Goal: Task Accomplishment & Management: Complete application form

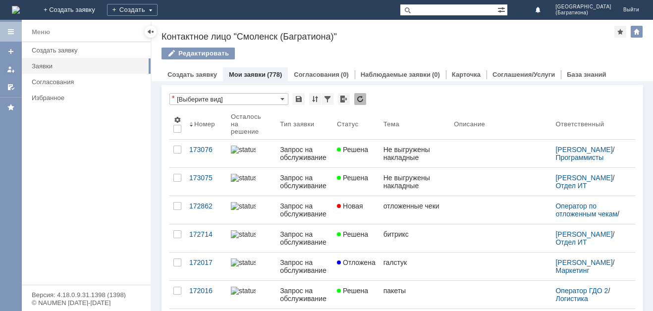
click at [157, 3] on div "Создать" at bounding box center [132, 10] width 51 height 20
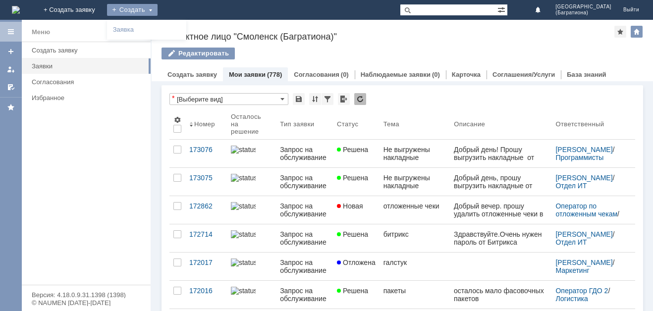
click at [157, 12] on div "Создать" at bounding box center [132, 10] width 51 height 12
click at [157, 13] on div "Создать" at bounding box center [132, 10] width 51 height 12
click at [184, 31] on link "Заявка" at bounding box center [146, 30] width 75 height 12
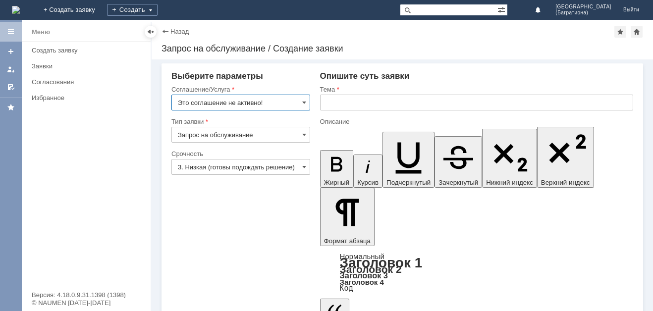
click at [260, 100] on input "Это соглашение не активно!" at bounding box center [240, 103] width 139 height 16
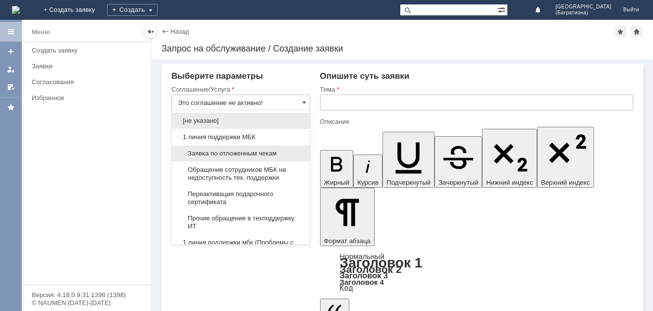
click at [248, 148] on div "Заявка по отложенным чекам" at bounding box center [241, 154] width 138 height 16
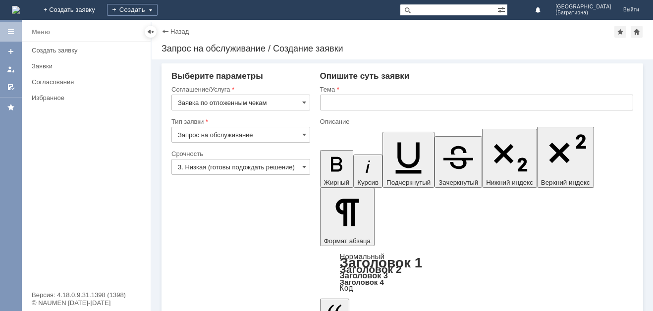
type input "Заявка по отложенным чекам"
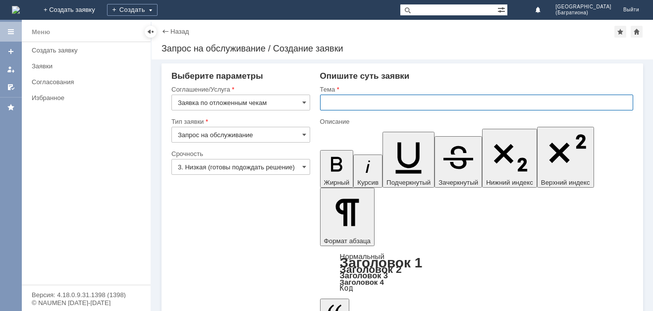
click at [345, 106] on input "text" at bounding box center [476, 103] width 313 height 16
type input "Добрый вечер, удалите пожалуйста отложенные чеки за 09.09"
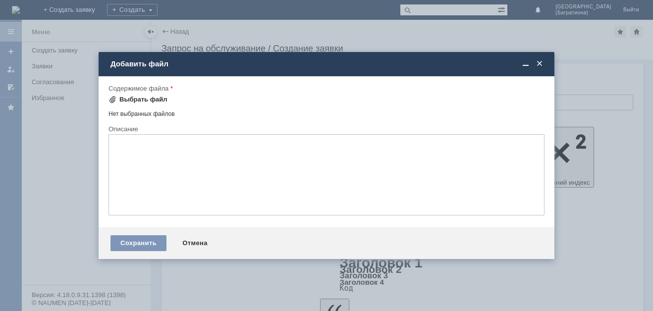
click at [127, 101] on div "Выбрать файл" at bounding box center [143, 100] width 48 height 8
click at [154, 96] on div "Выбрать файл" at bounding box center [143, 100] width 48 height 8
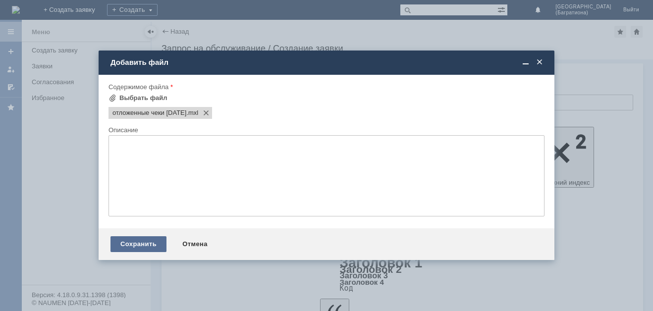
click at [143, 241] on div "Сохранить" at bounding box center [138, 244] width 56 height 16
